Goal: Browse casually

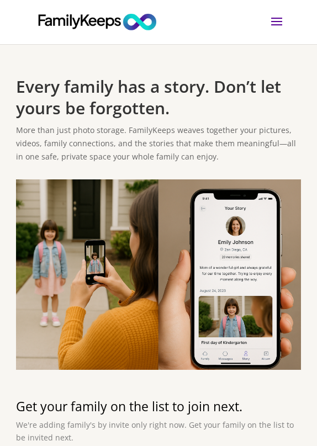
click at [277, 20] on span at bounding box center [277, 28] width 18 height 31
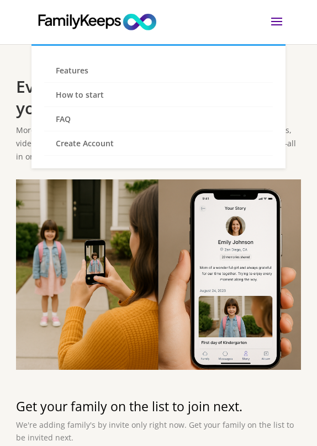
click at [277, 20] on span at bounding box center [277, 28] width 18 height 31
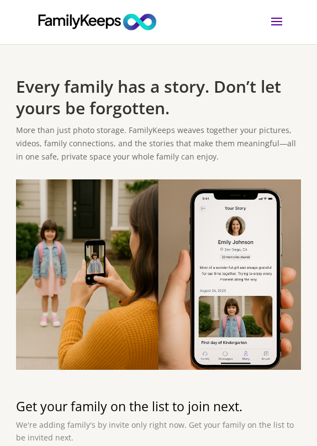
click at [276, 25] on span at bounding box center [277, 28] width 18 height 31
click at [271, 24] on span at bounding box center [277, 28] width 18 height 31
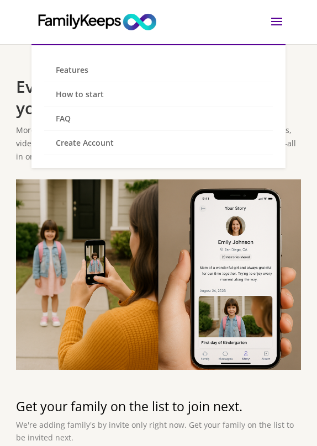
click at [271, 24] on span at bounding box center [277, 28] width 18 height 31
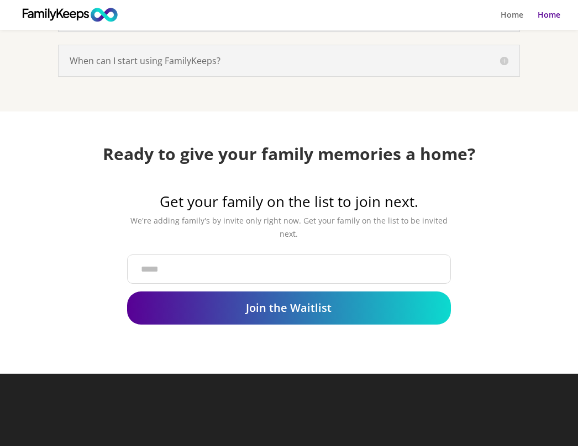
scroll to position [1597, 0]
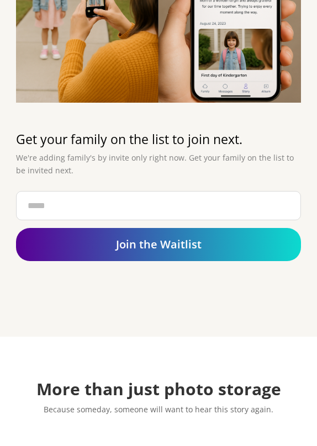
scroll to position [270, 0]
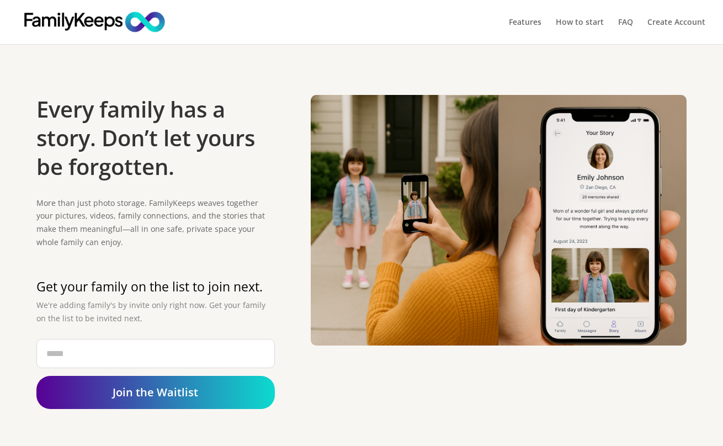
click at [408, 186] on img at bounding box center [499, 220] width 376 height 251
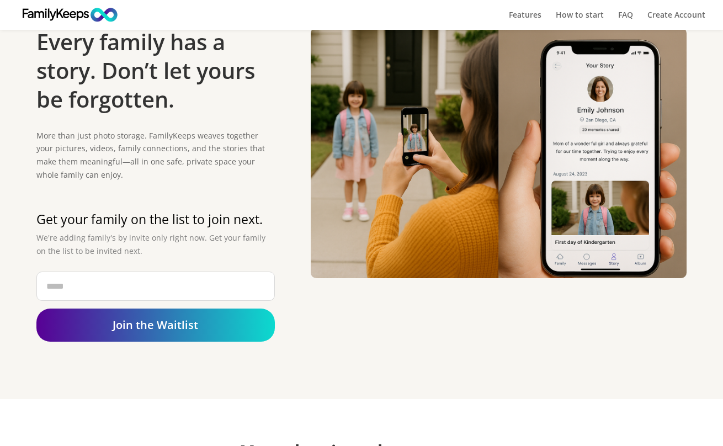
scroll to position [52, 0]
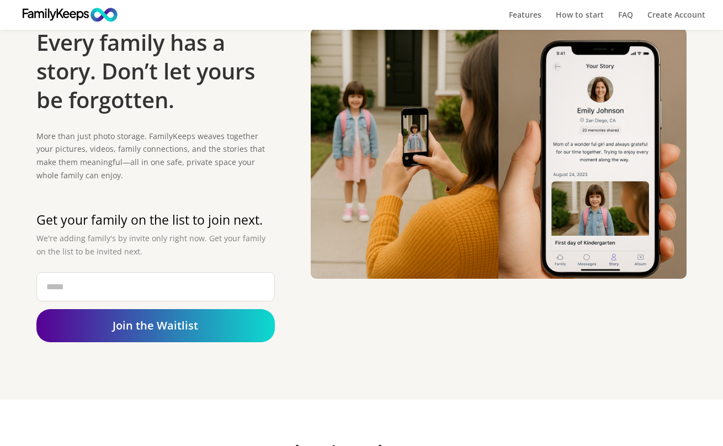
click at [421, 146] on img at bounding box center [499, 153] width 376 height 251
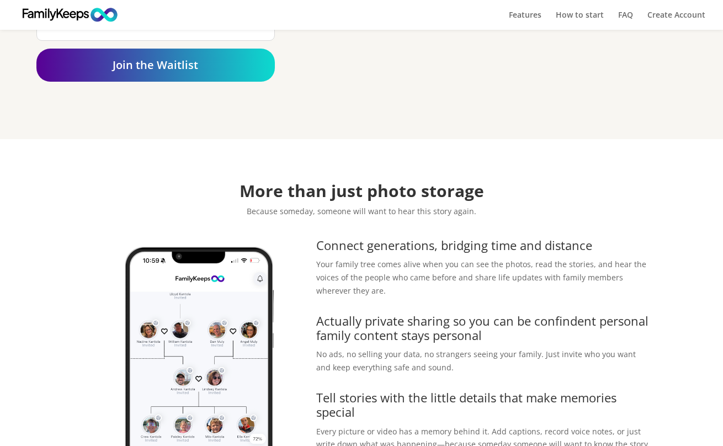
scroll to position [308, 0]
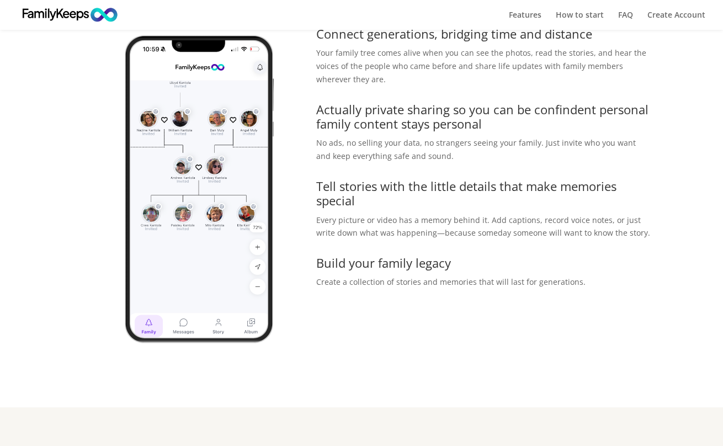
scroll to position [513, 0]
